Goal: Task Accomplishment & Management: Use online tool/utility

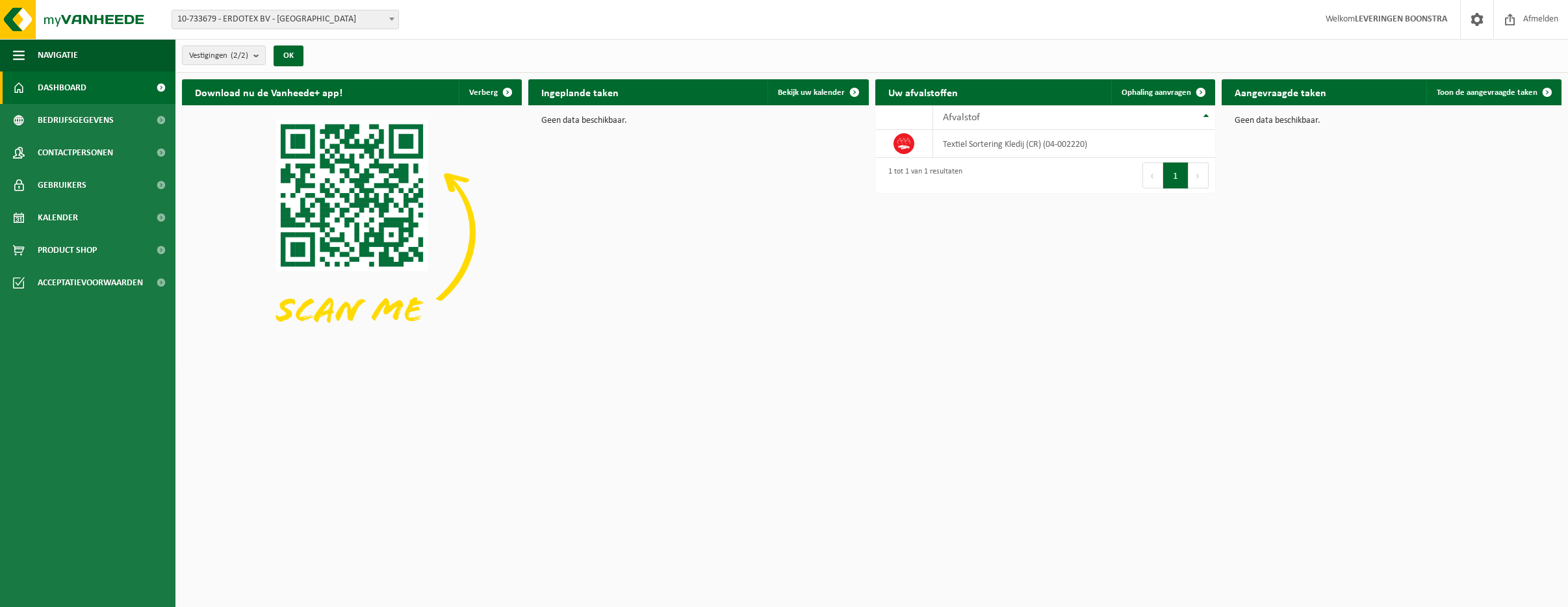
click at [395, 16] on span at bounding box center [392, 19] width 13 height 17
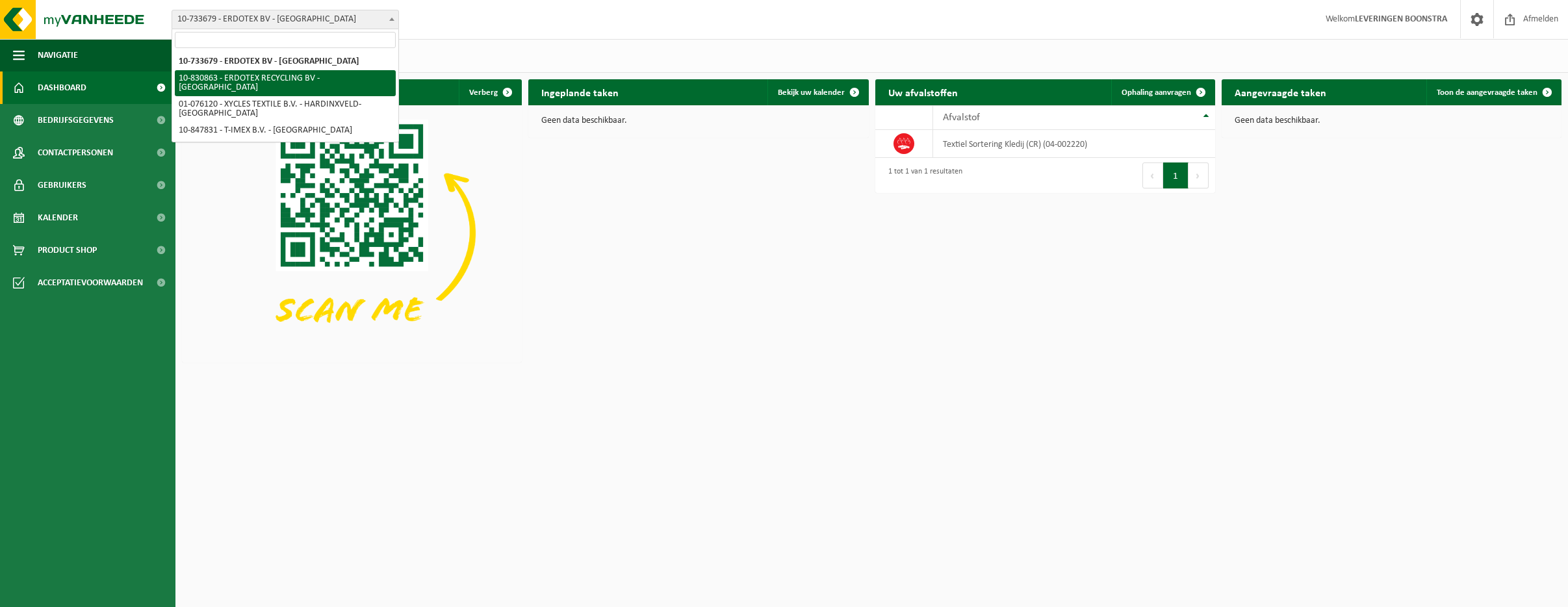
select select "88776"
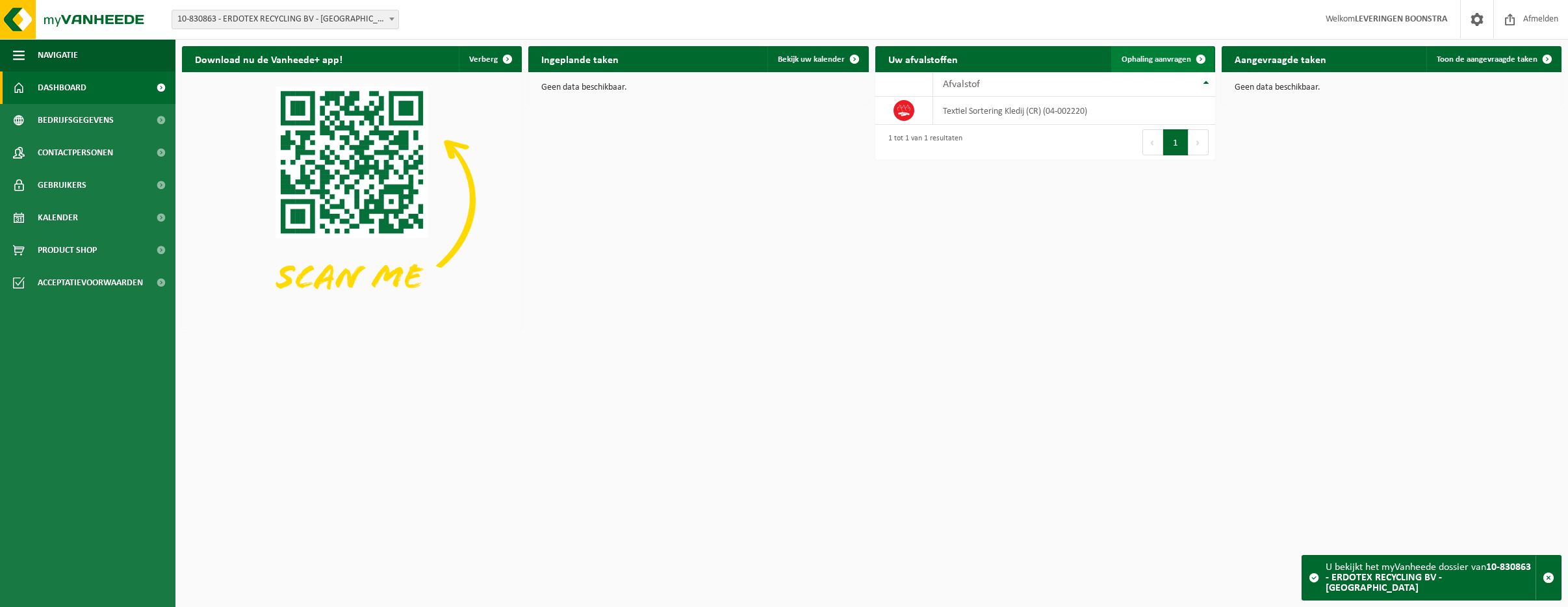
click at [1145, 56] on span "Ophaling aanvragen" at bounding box center [1156, 59] width 70 height 9
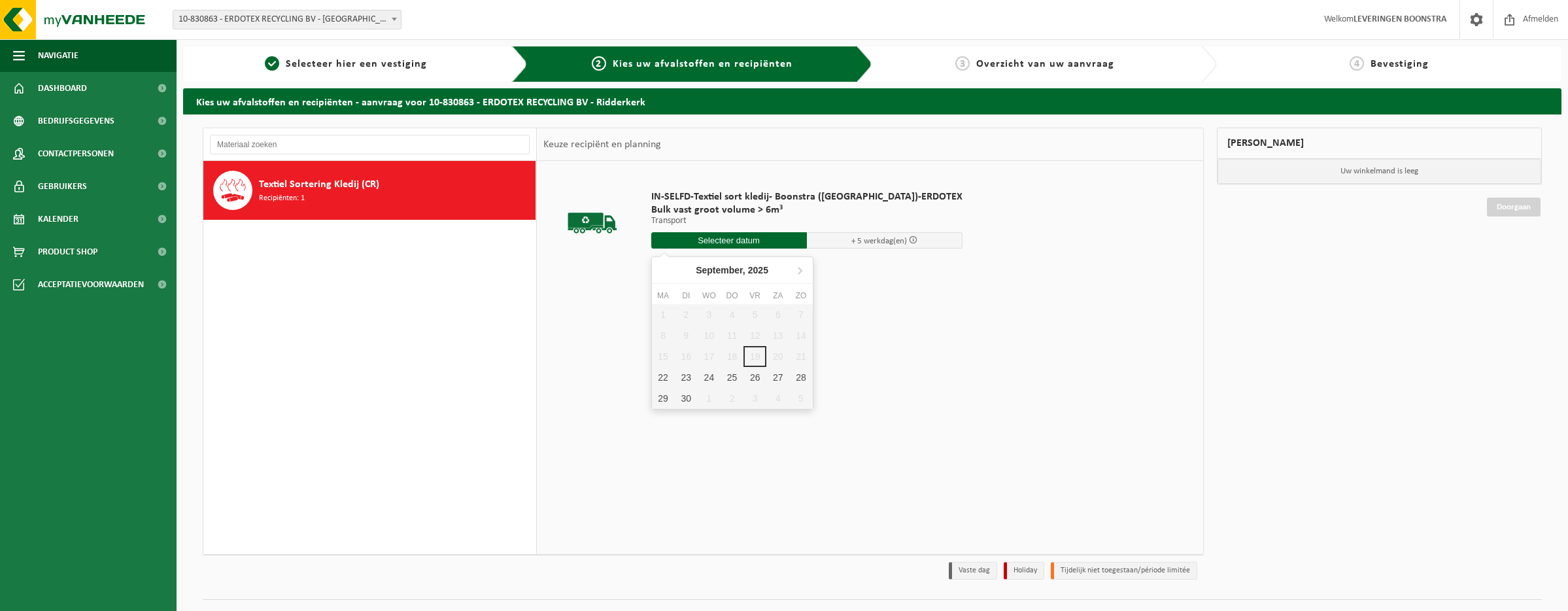
click at [727, 239] on input "text" at bounding box center [729, 240] width 156 height 17
click at [688, 376] on div "23" at bounding box center [686, 377] width 23 height 21
type input "Van 2025-09-23"
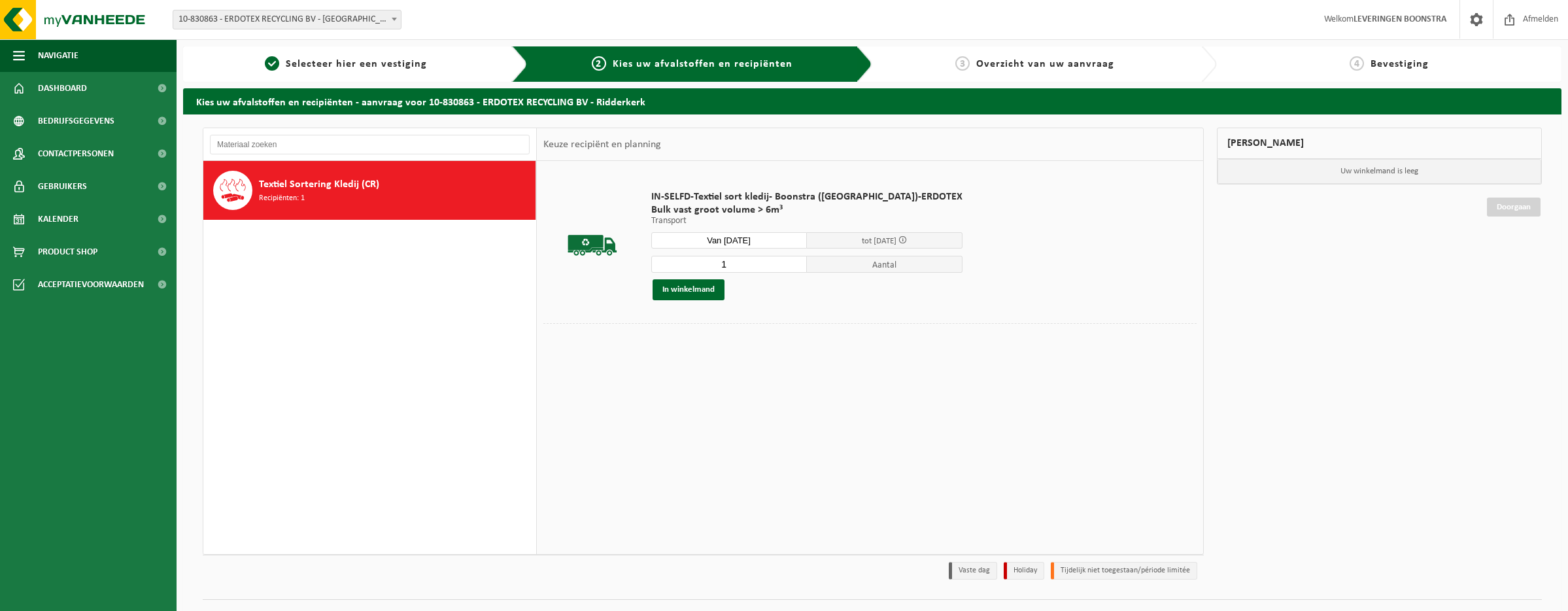
click at [718, 258] on input "1" at bounding box center [729, 265] width 156 height 17
type input "2"
click at [685, 289] on button "In winkelmand" at bounding box center [688, 290] width 72 height 21
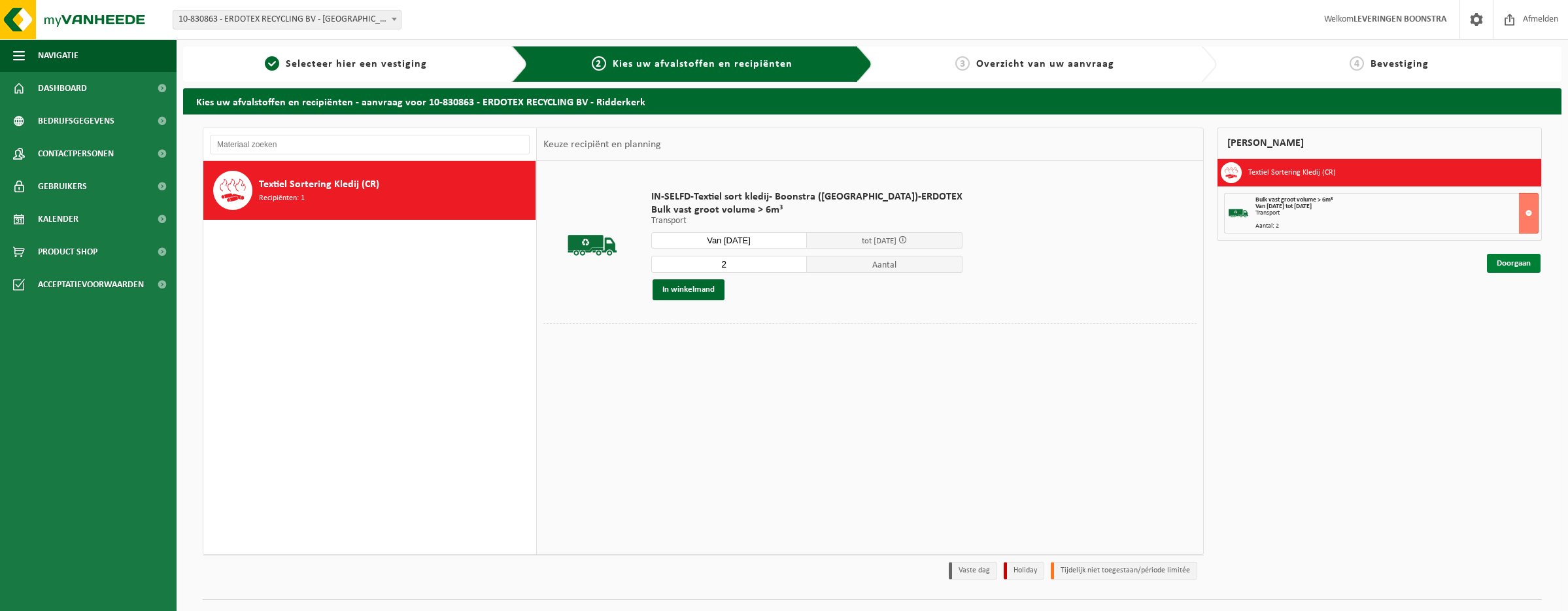
click at [1510, 262] on link "Doorgaan" at bounding box center [1514, 264] width 53 height 19
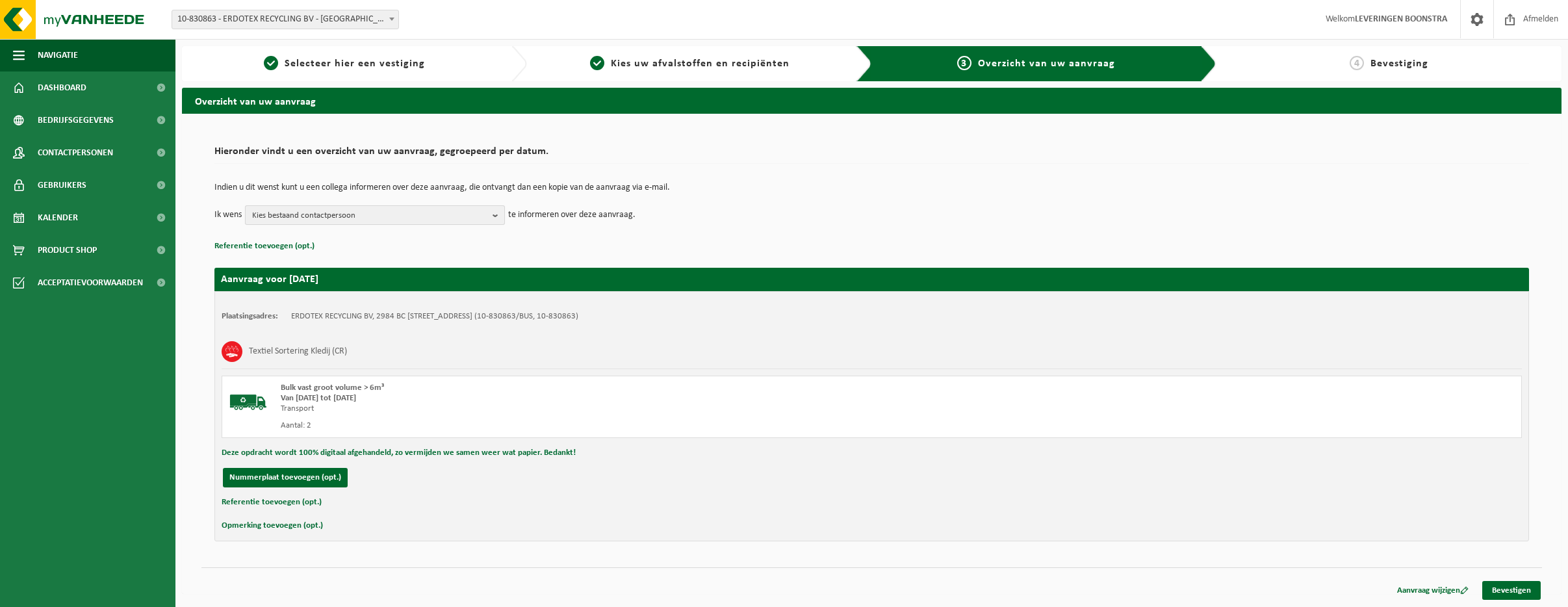
click at [498, 212] on b "button" at bounding box center [498, 215] width 12 height 18
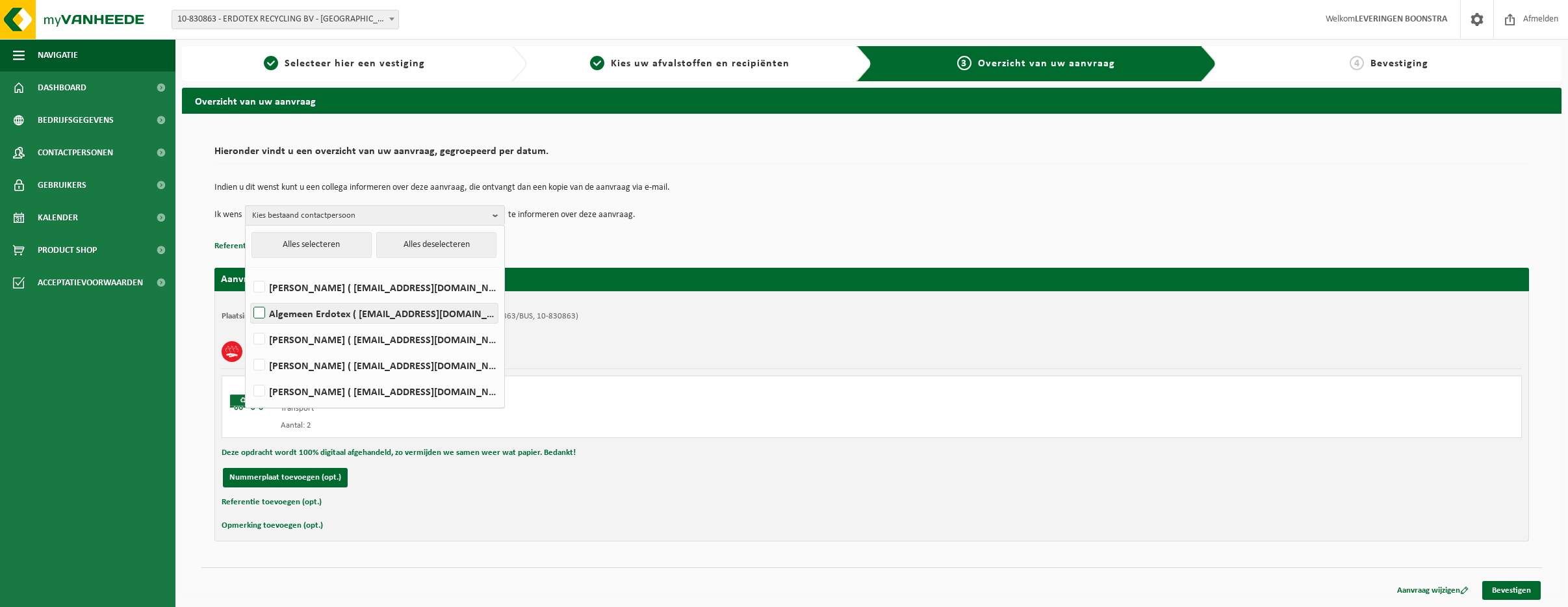
click at [259, 311] on label "Algemeen Erdotex ( sales@erdotex.com )" at bounding box center [374, 313] width 247 height 20
click at [249, 297] on input "Algemeen Erdotex ( sales@erdotex.com )" at bounding box center [249, 296] width 1 height 1
checkbox input "true"
click at [1498, 587] on link "Bevestigen" at bounding box center [1511, 591] width 59 height 19
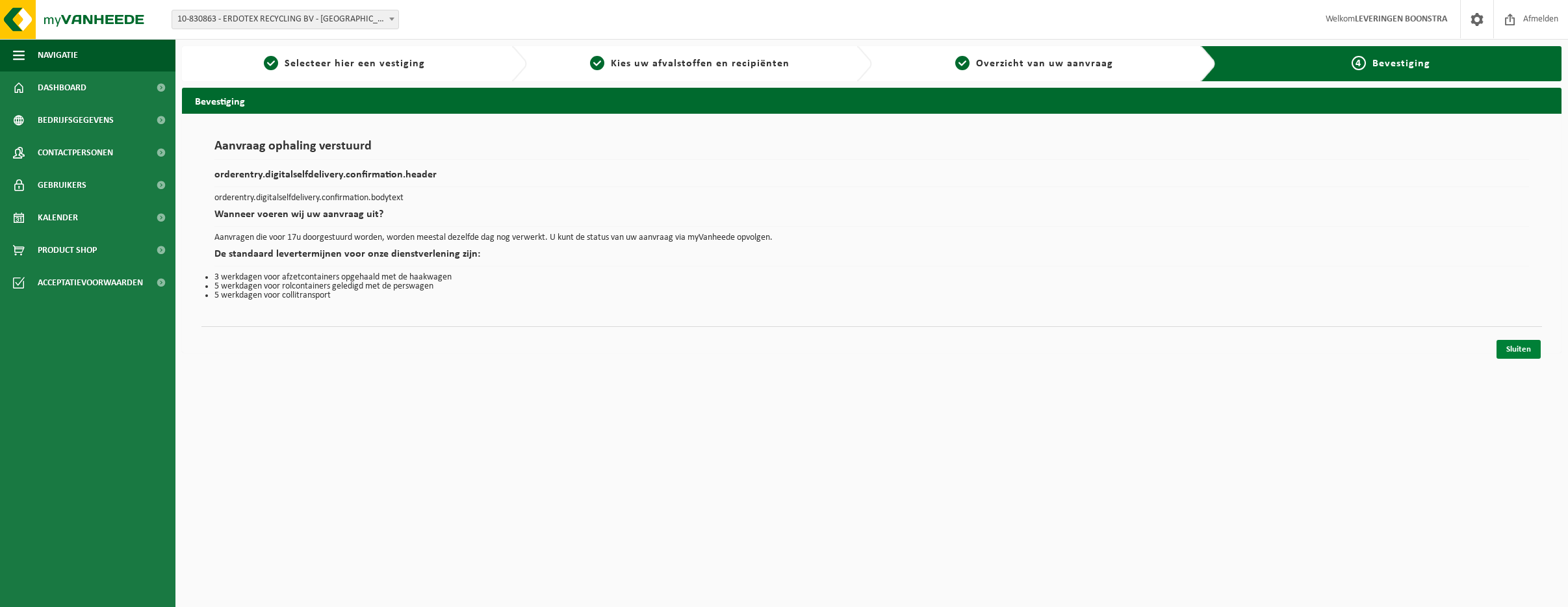
click at [1514, 350] on link "Sluiten" at bounding box center [1518, 350] width 45 height 19
